Goal: Find specific page/section: Find specific page/section

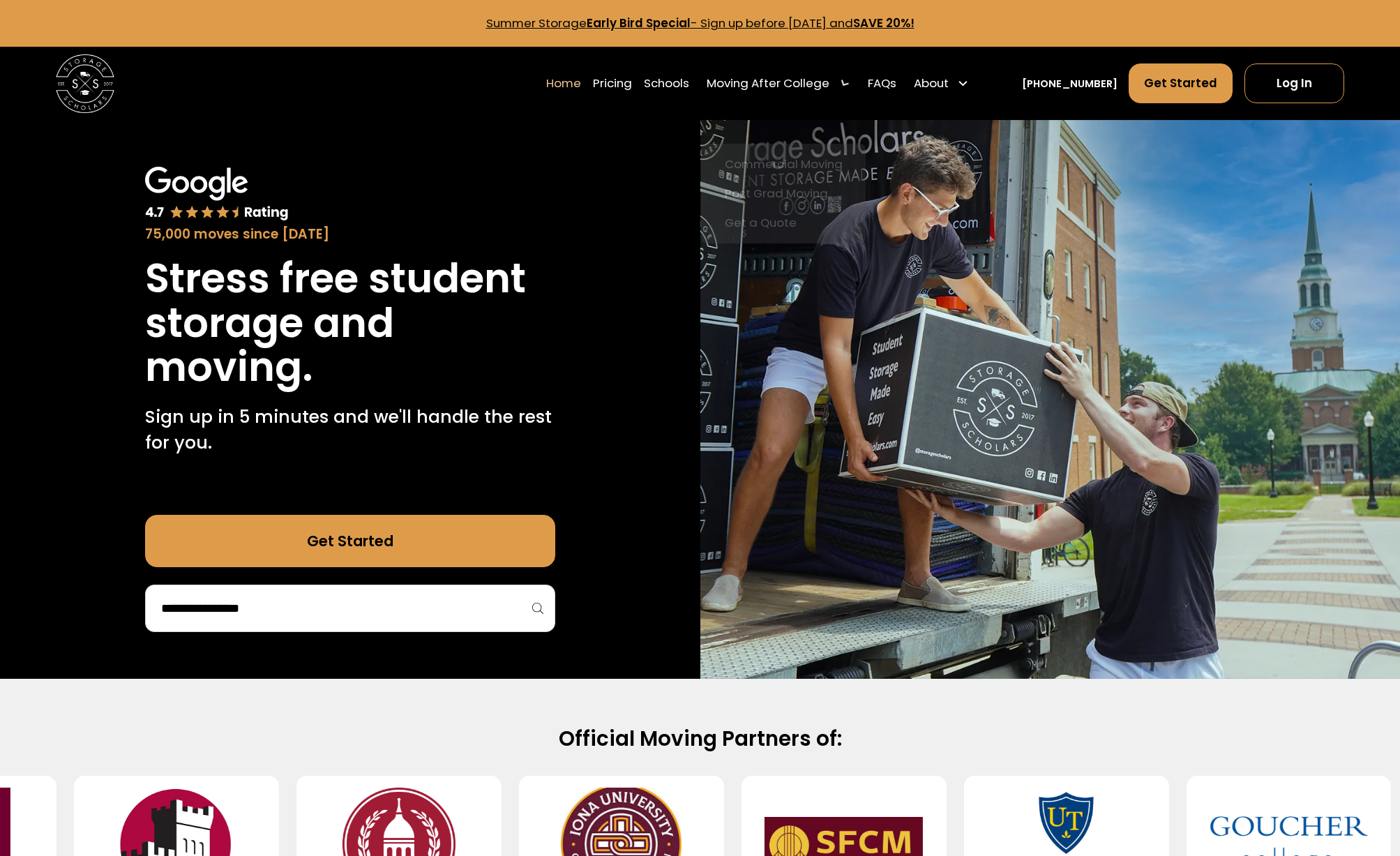
click at [757, 87] on div "Moving After College" at bounding box center [768, 83] width 123 height 18
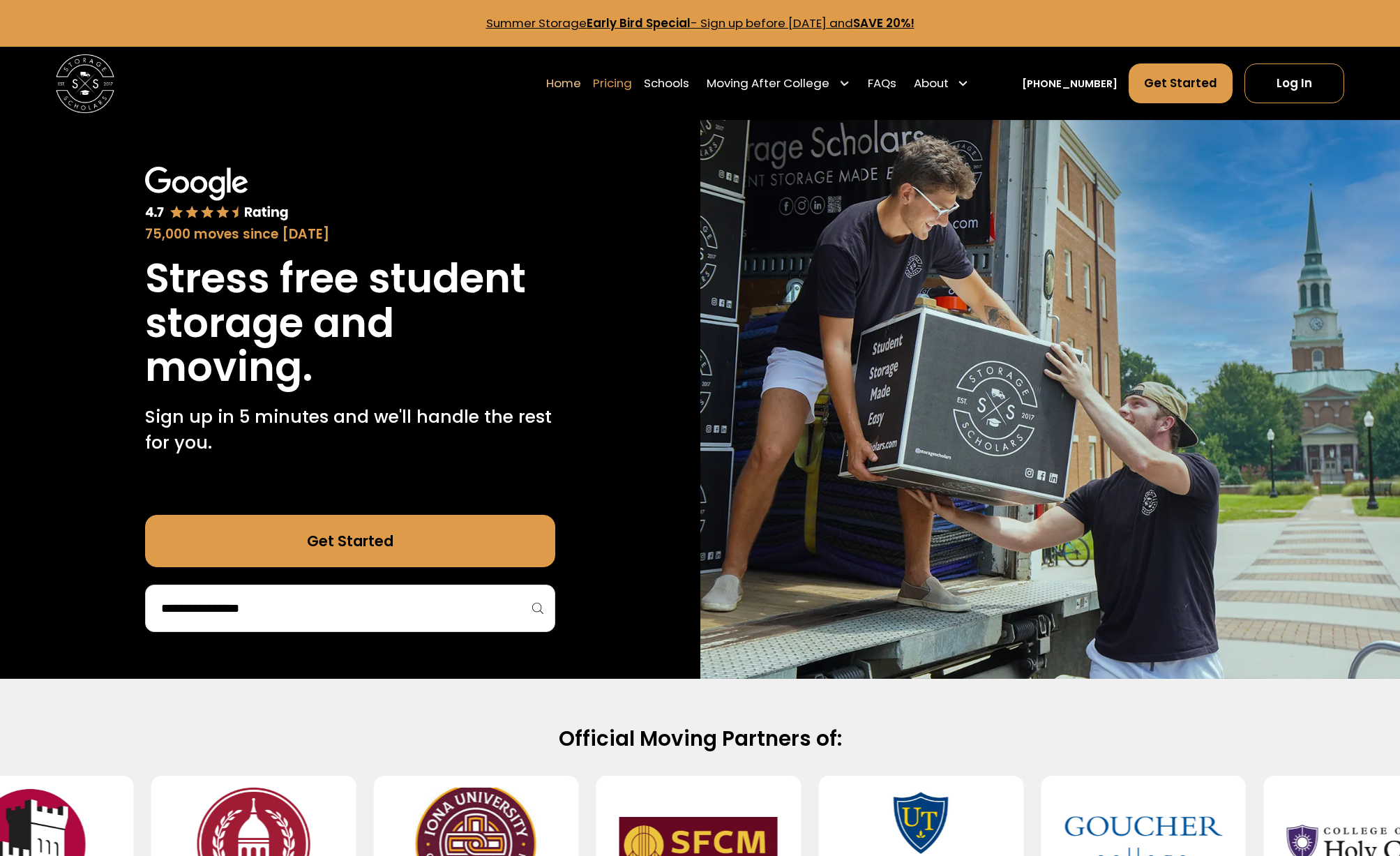
click at [621, 89] on link "Pricing" at bounding box center [612, 83] width 39 height 41
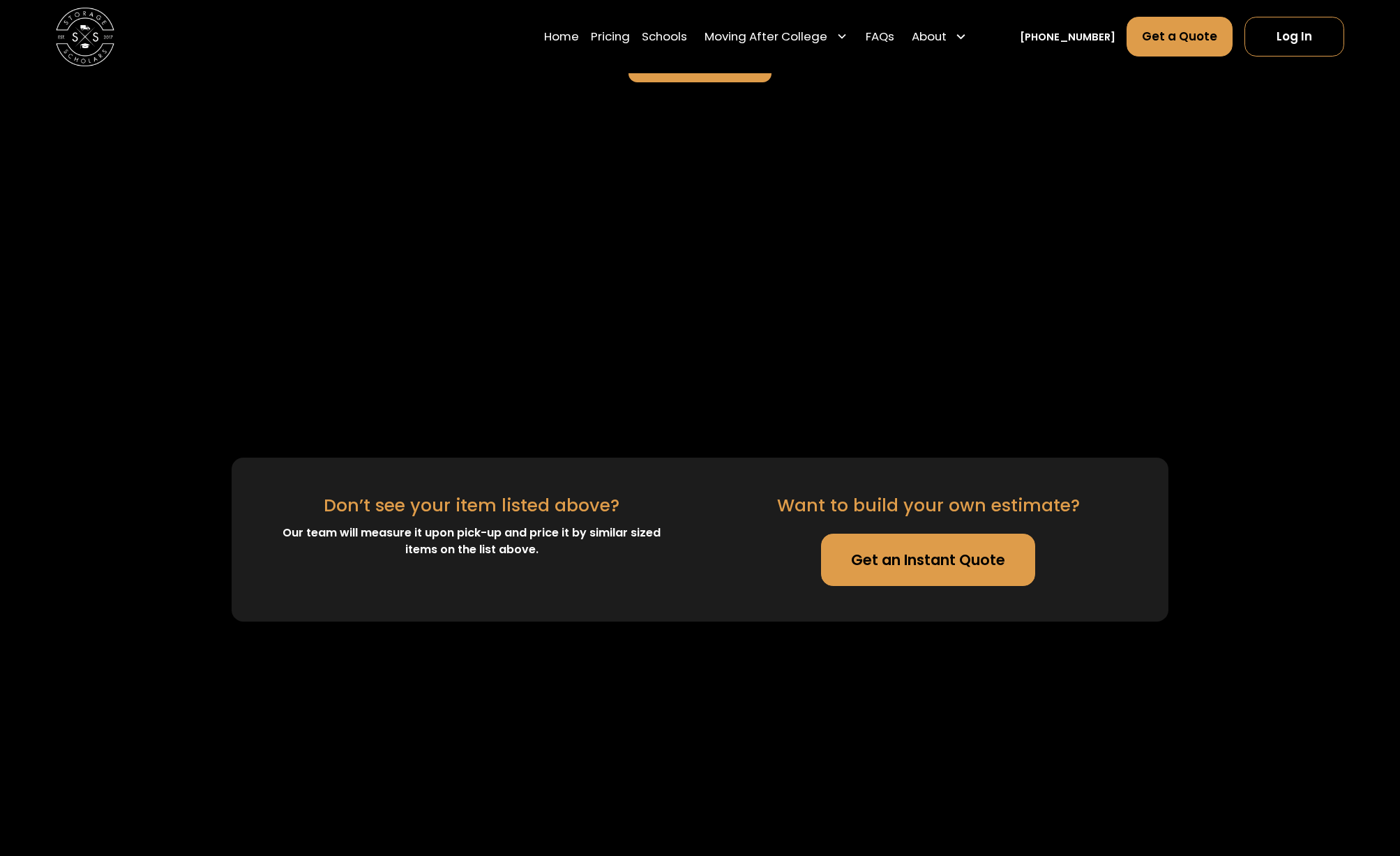
scroll to position [3284, 0]
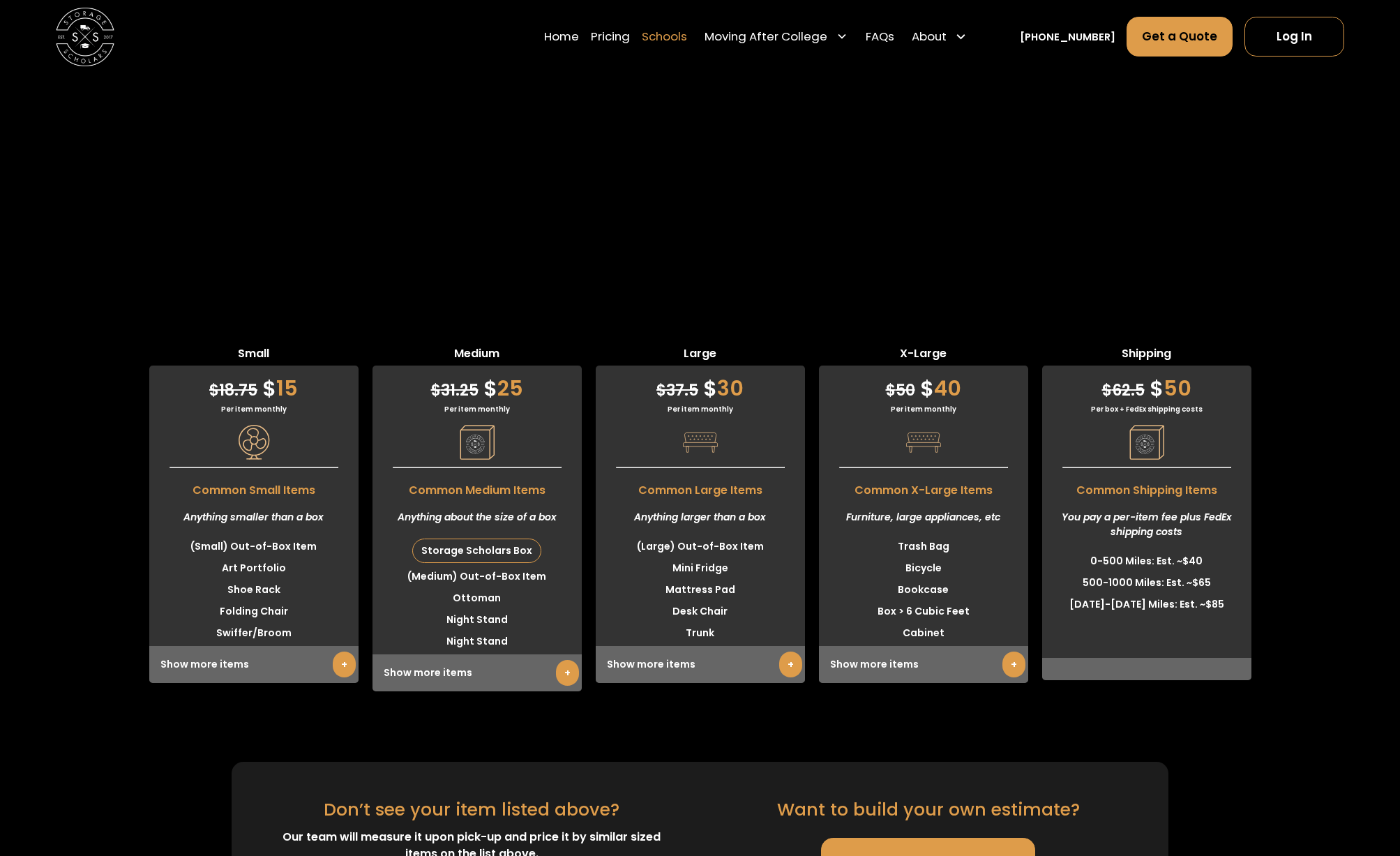
click at [685, 54] on link "Schools" at bounding box center [665, 37] width 46 height 41
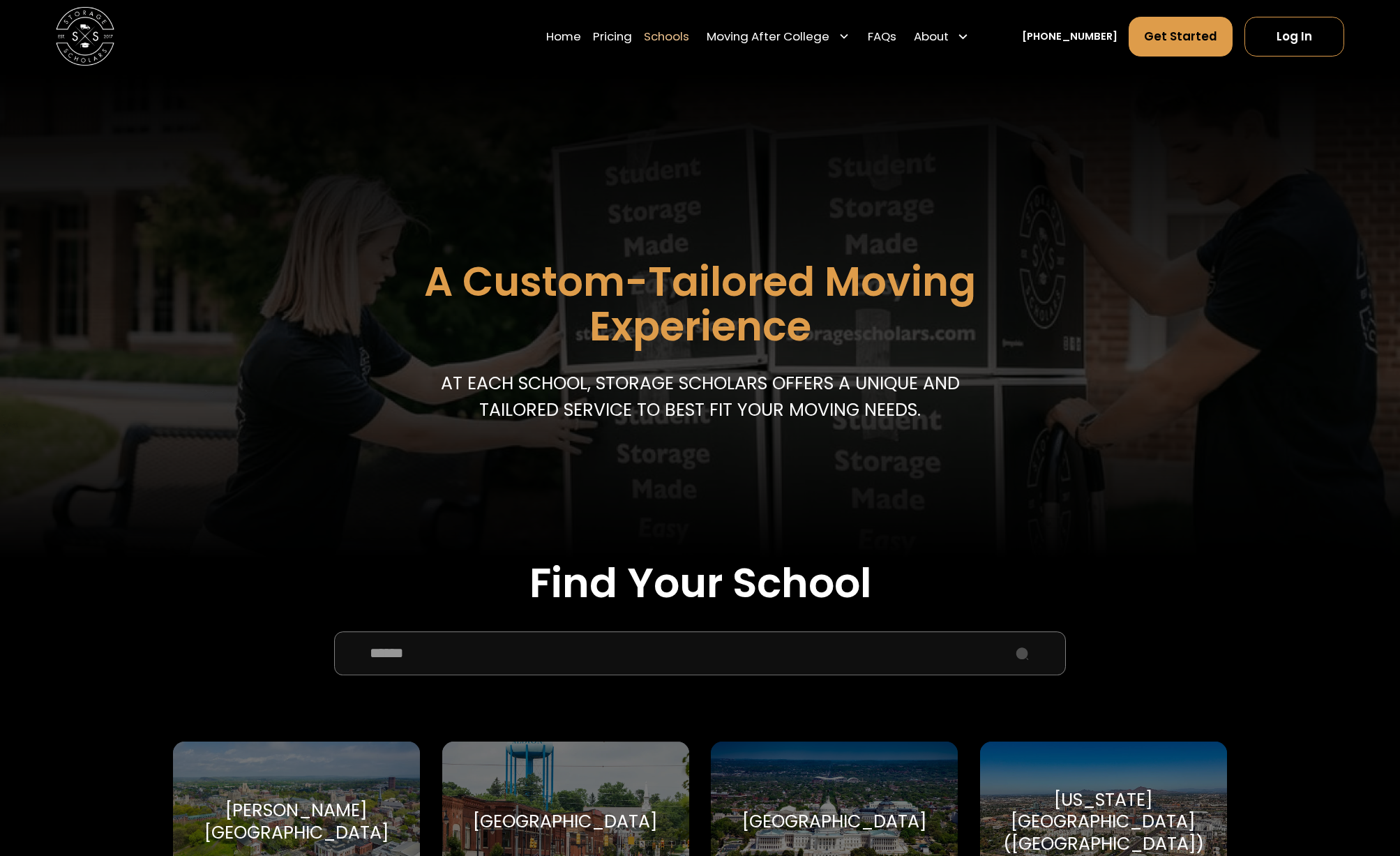
click at [496, 667] on input "School Select Form" at bounding box center [700, 654] width 732 height 44
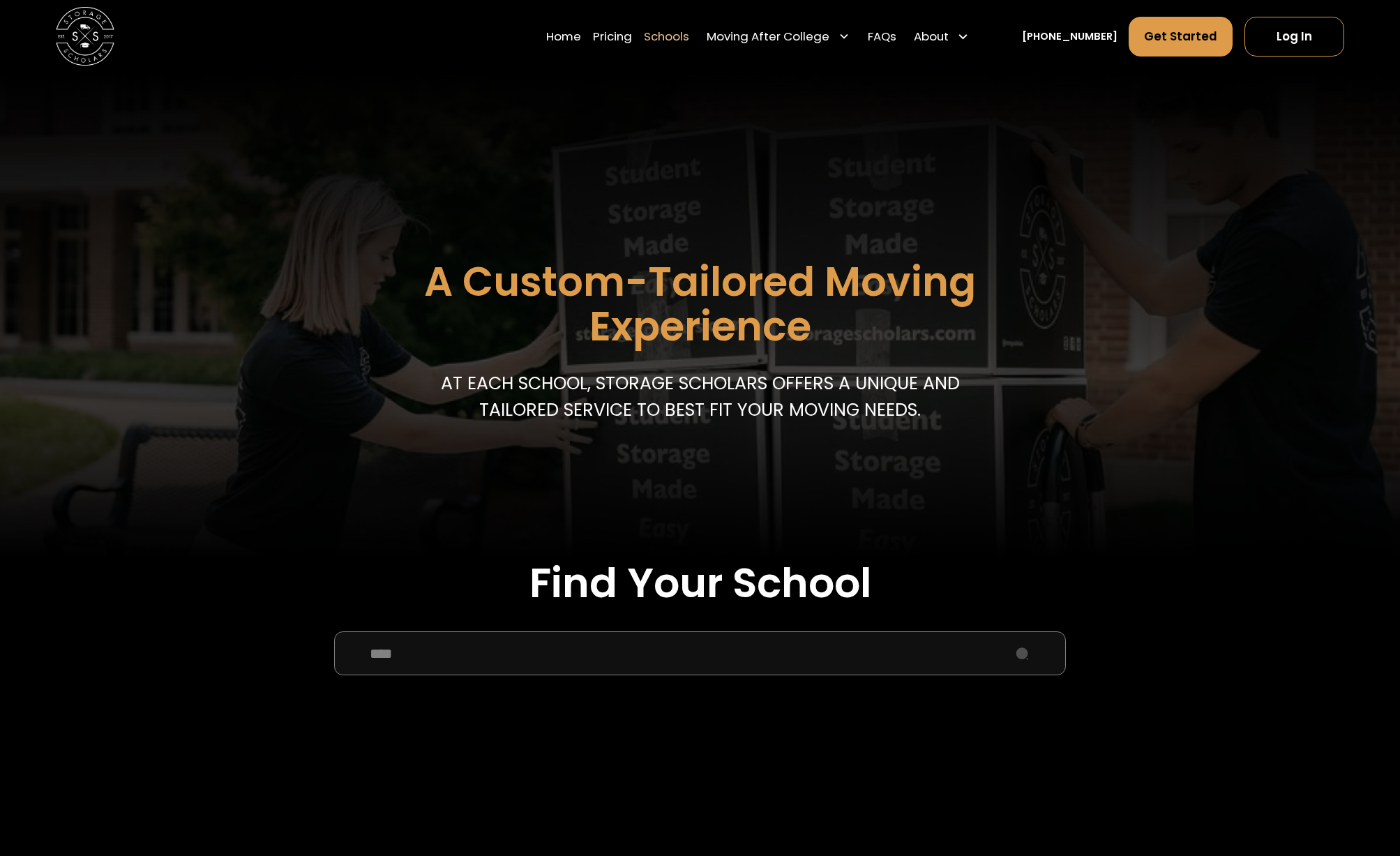
type input "****"
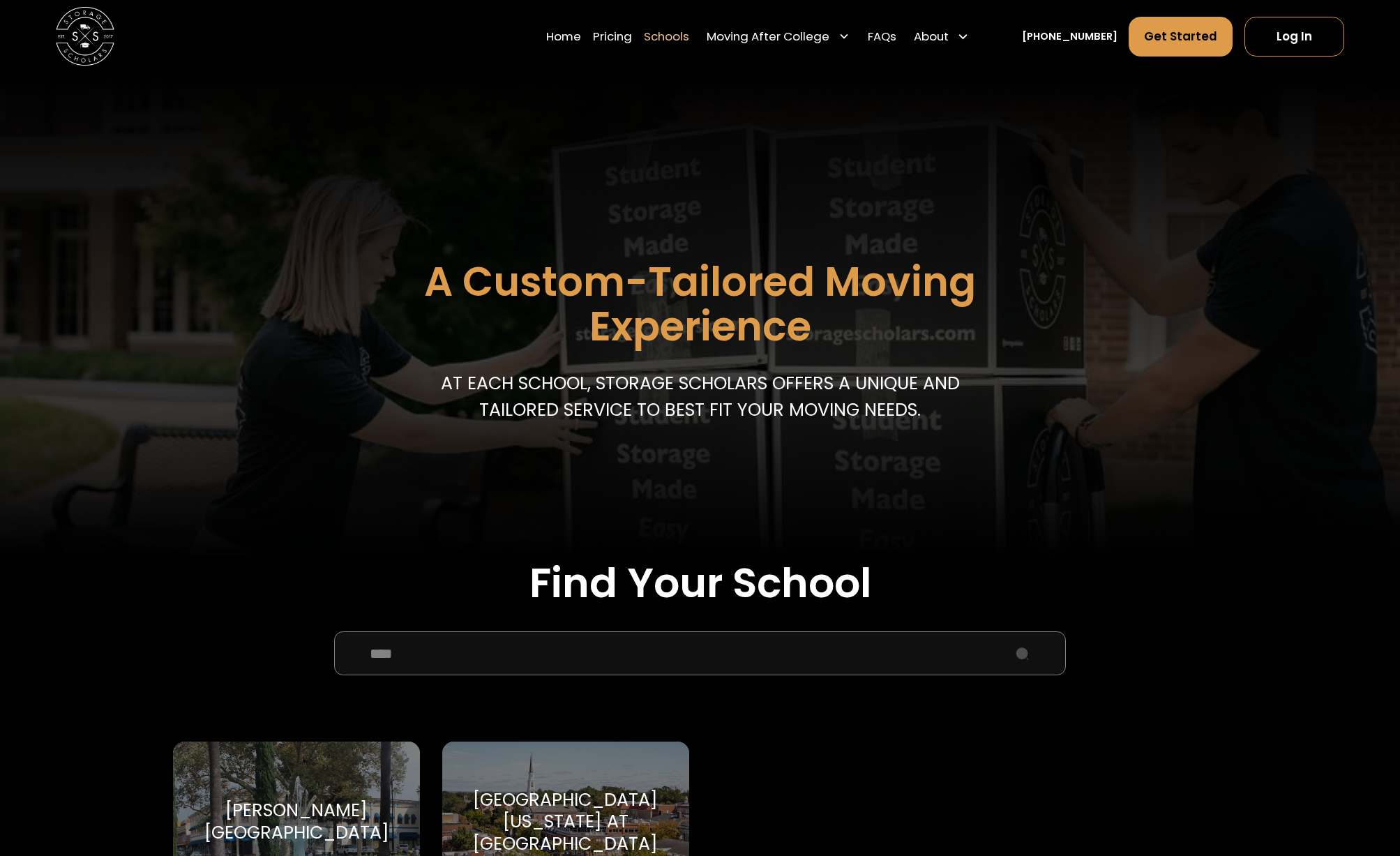
click at [376, 766] on div "Chapman University Chapman University" at bounding box center [297, 822] width 247 height 161
click at [291, 773] on div "Chapman University Chapman University" at bounding box center [297, 822] width 247 height 161
